Goal: Transaction & Acquisition: Purchase product/service

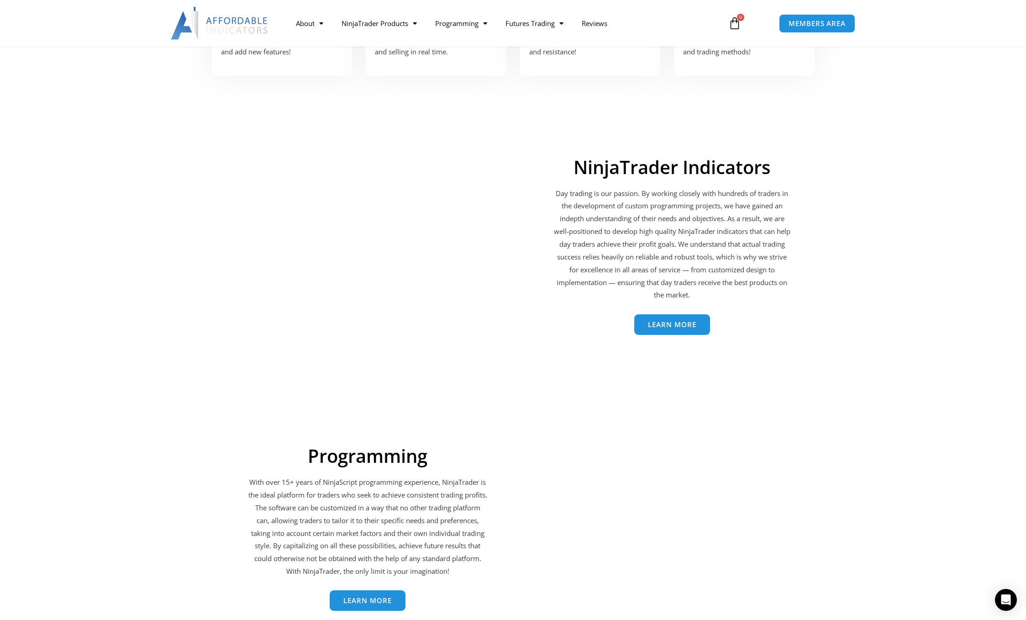
scroll to position [1324, 0]
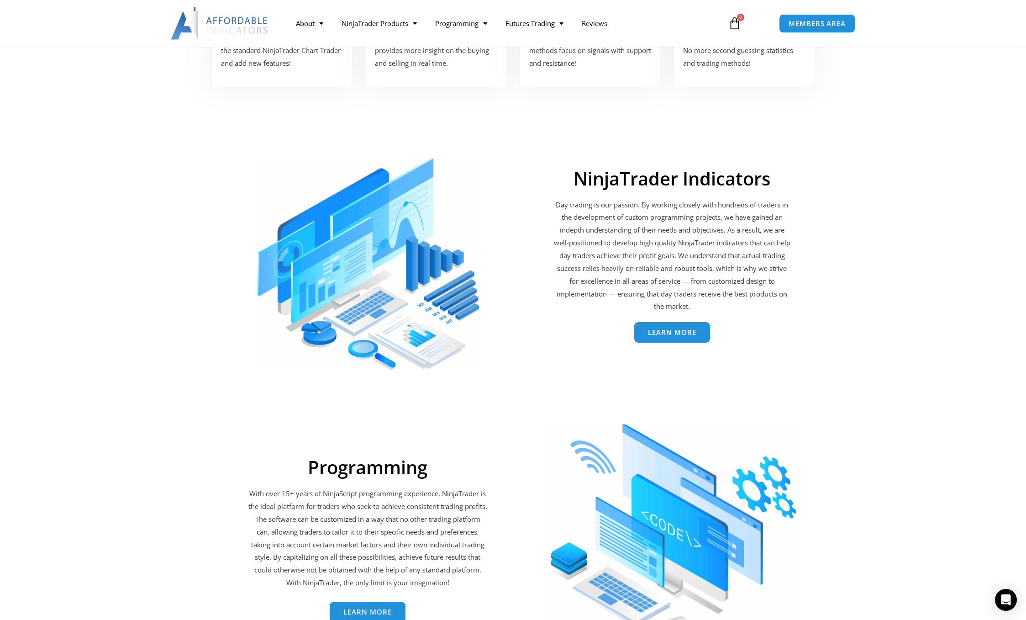
click at [685, 334] on span "Learn More" at bounding box center [672, 332] width 48 height 7
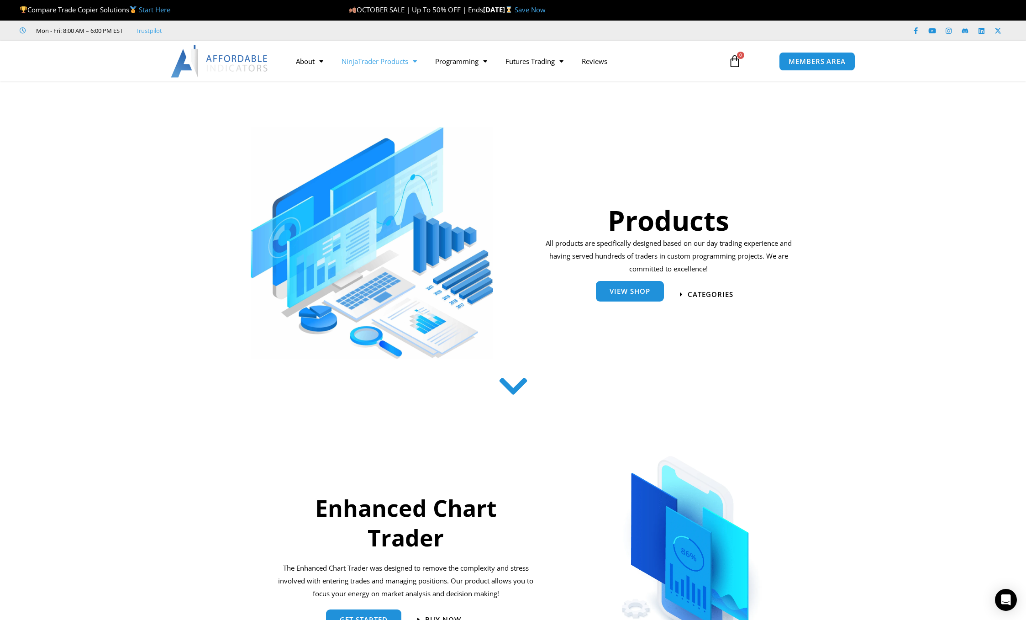
click at [619, 298] on link "View Shop" at bounding box center [630, 291] width 68 height 21
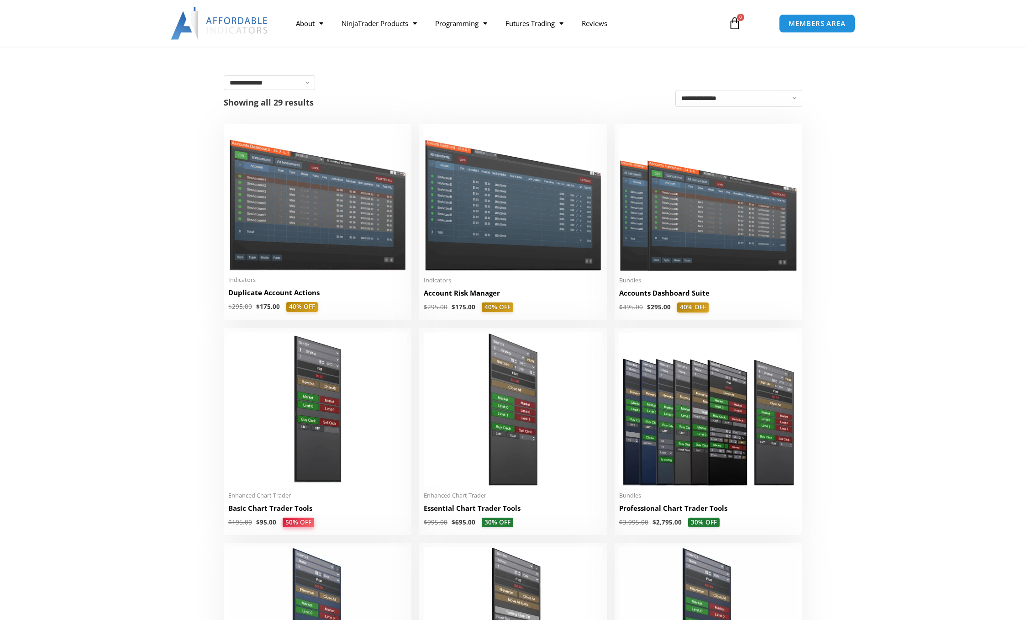
scroll to position [137, 0]
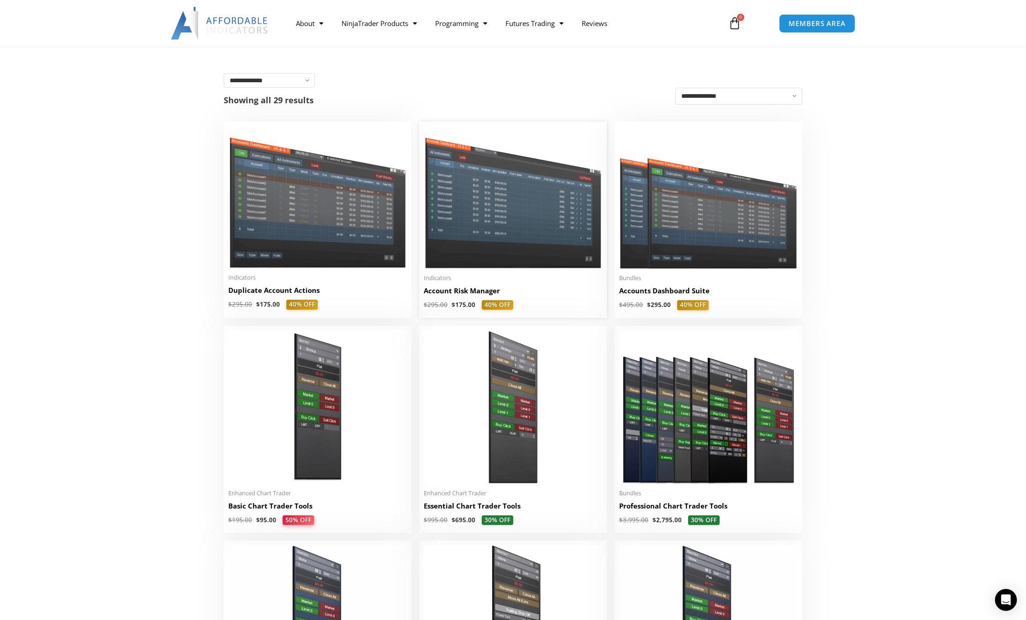
click at [479, 192] on img at bounding box center [513, 197] width 179 height 142
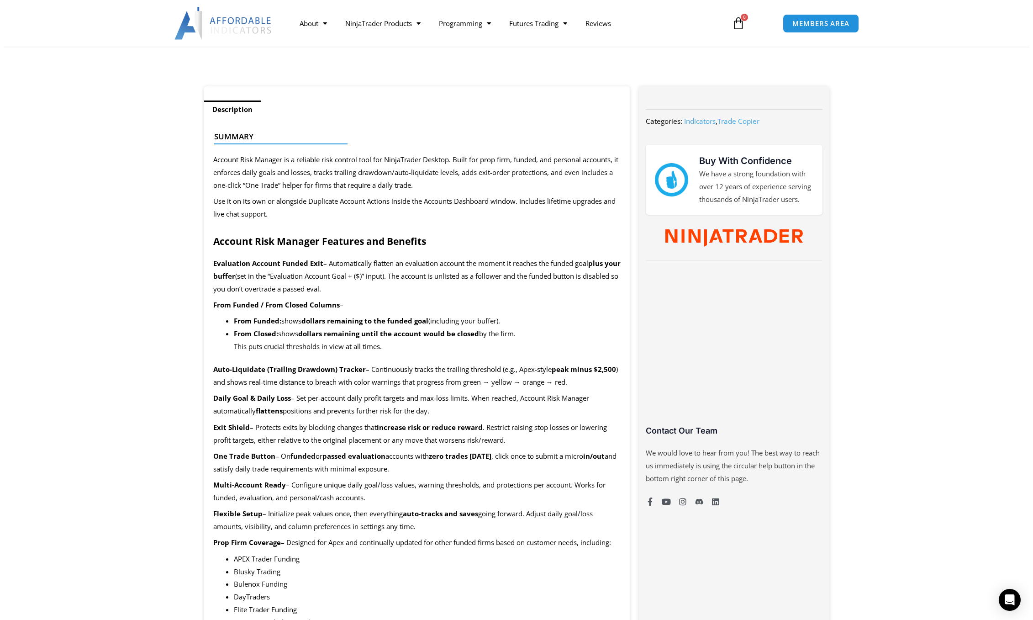
scroll to position [320, 0]
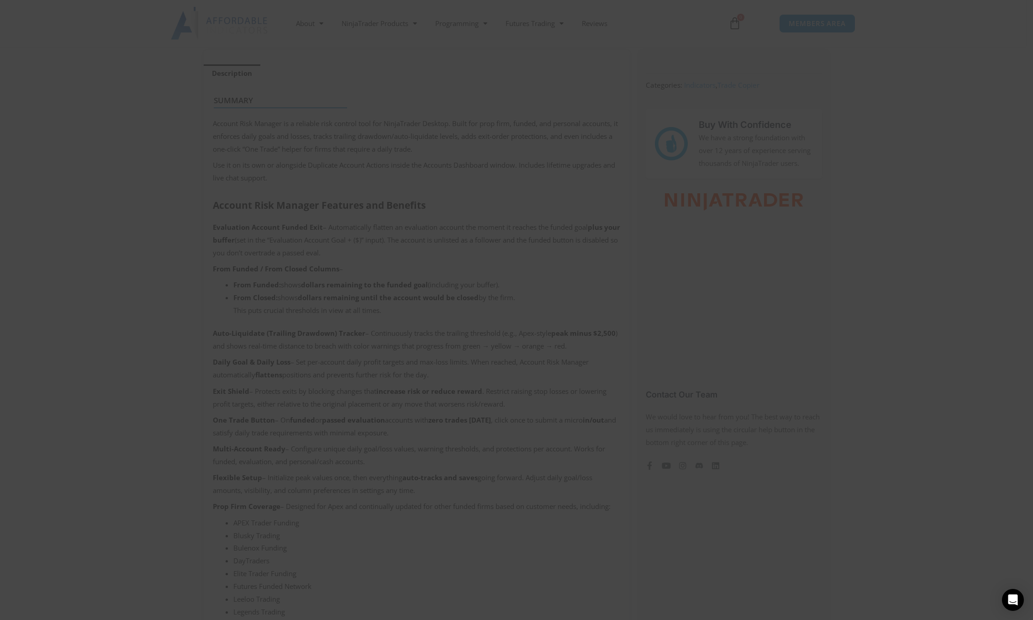
click at [692, 70] on span "SAVE 20% NOW popup" at bounding box center [692, 71] width 15 height 5
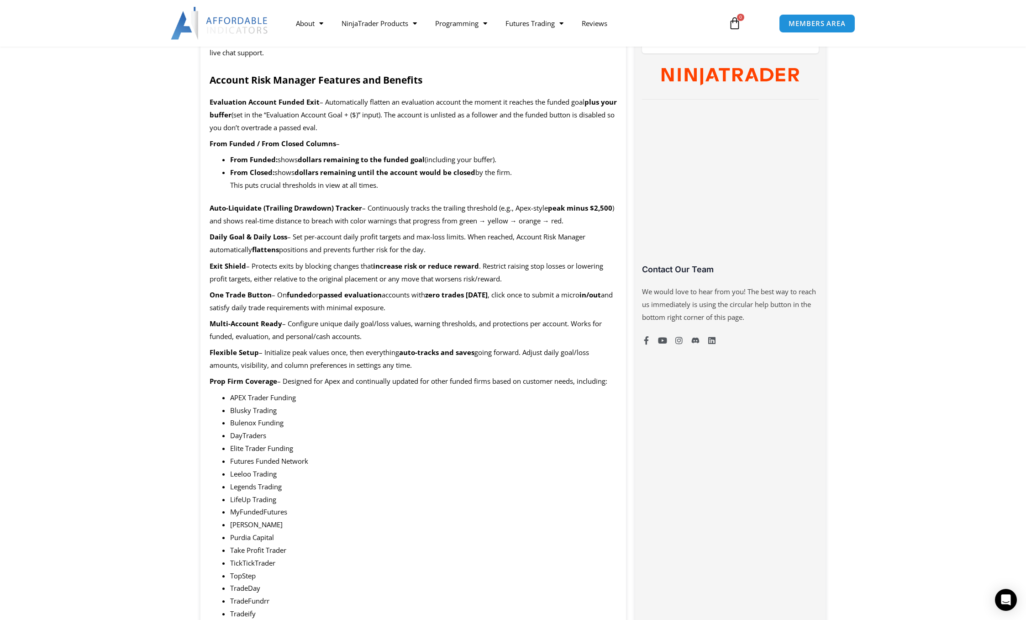
scroll to position [457, 0]
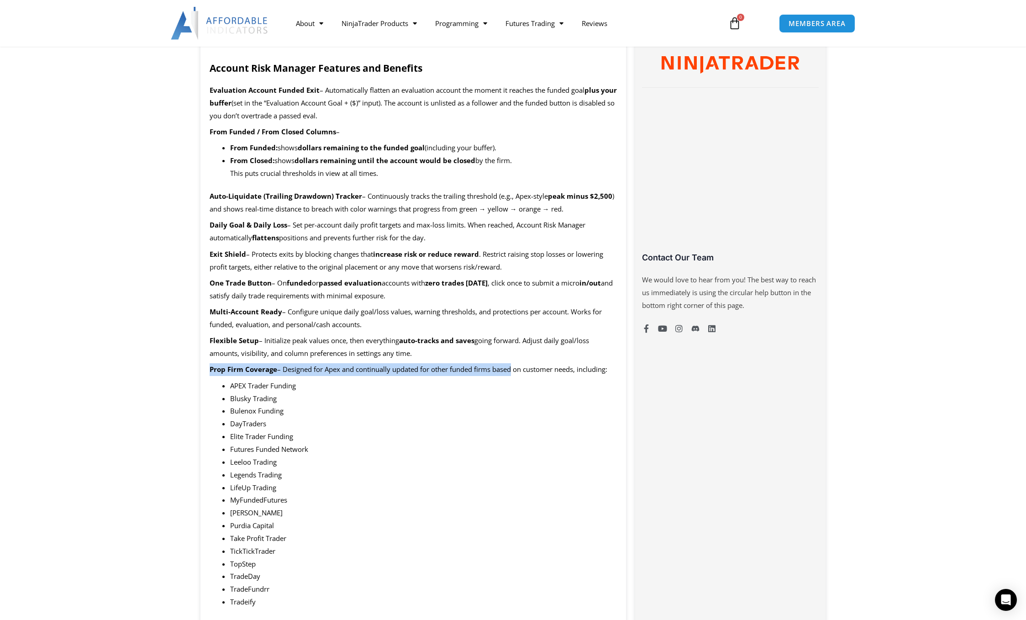
drag, startPoint x: 205, startPoint y: 369, endPoint x: 512, endPoint y: 369, distance: 307.8
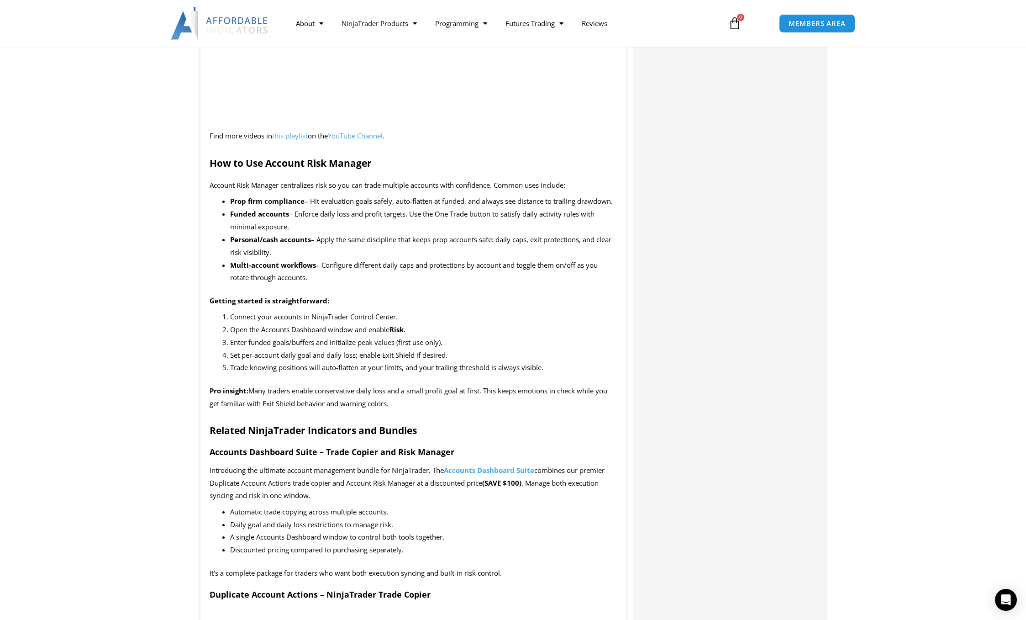
scroll to position [1187, 0]
